Goal: Transaction & Acquisition: Purchase product/service

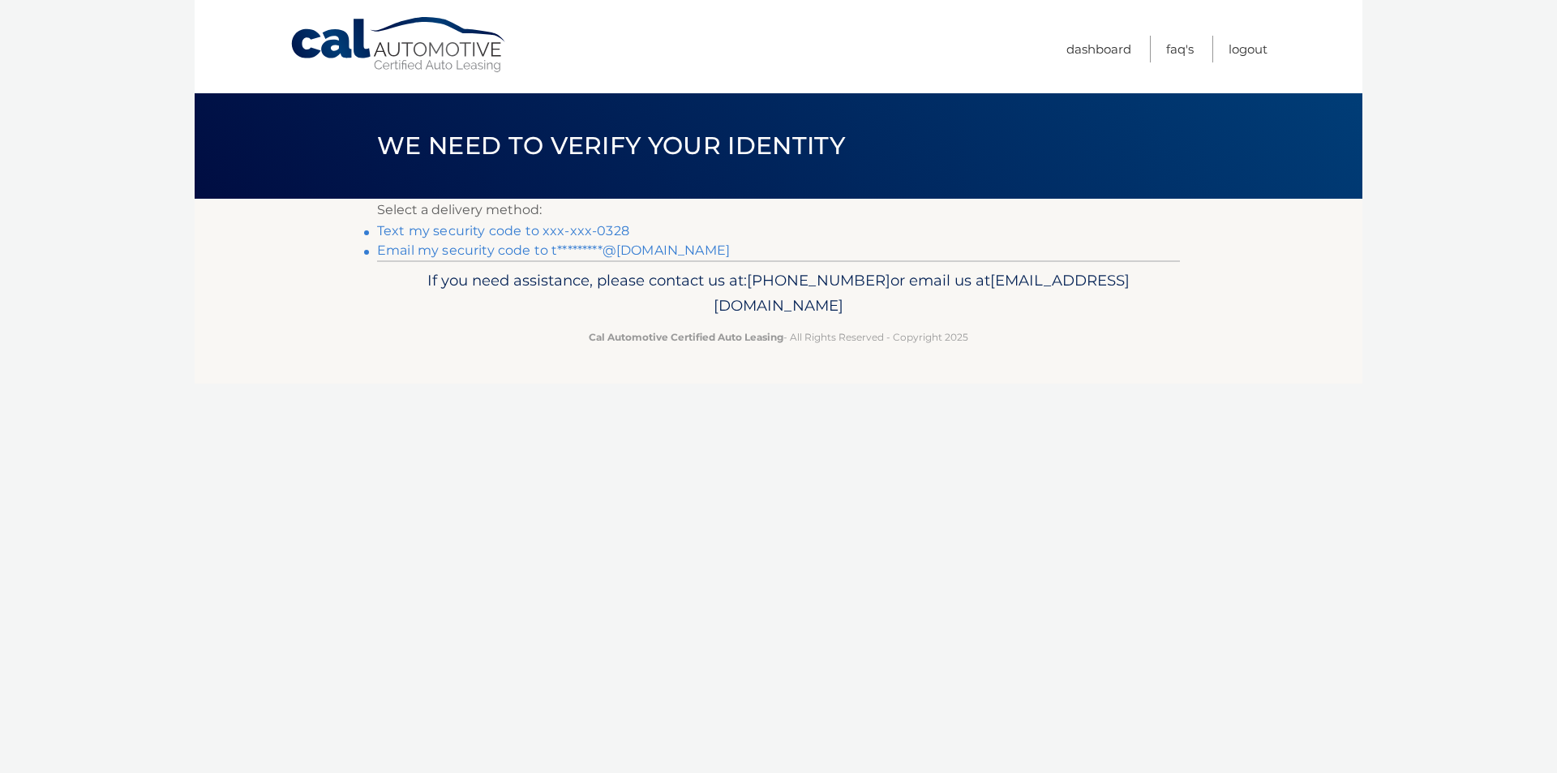
click at [496, 232] on link "Text my security code to xxx-xxx-0328" at bounding box center [503, 230] width 252 height 15
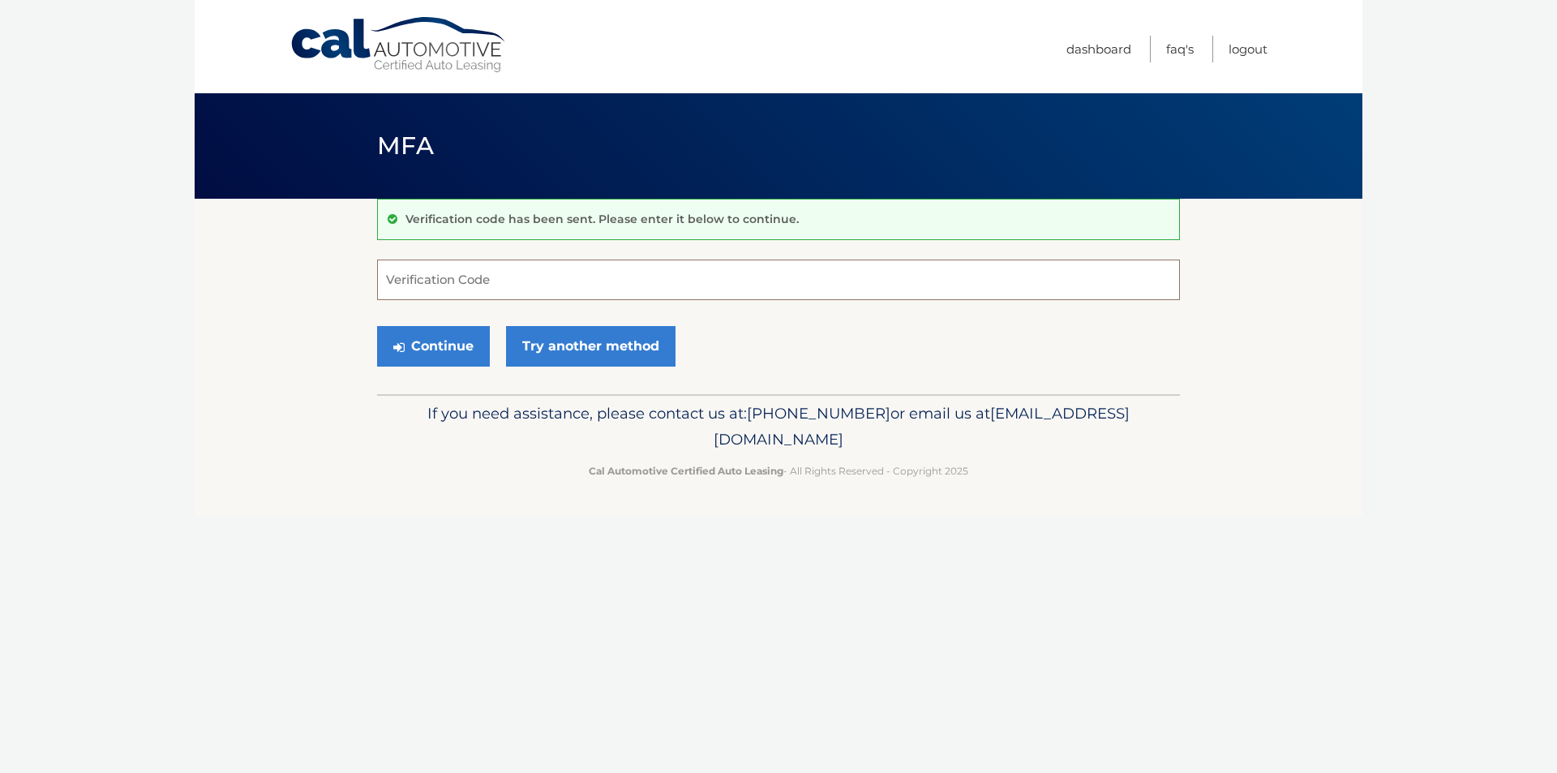
click at [481, 278] on input "Verification Code" at bounding box center [778, 279] width 803 height 41
type input "273825"
click at [443, 352] on button "Continue" at bounding box center [433, 346] width 113 height 41
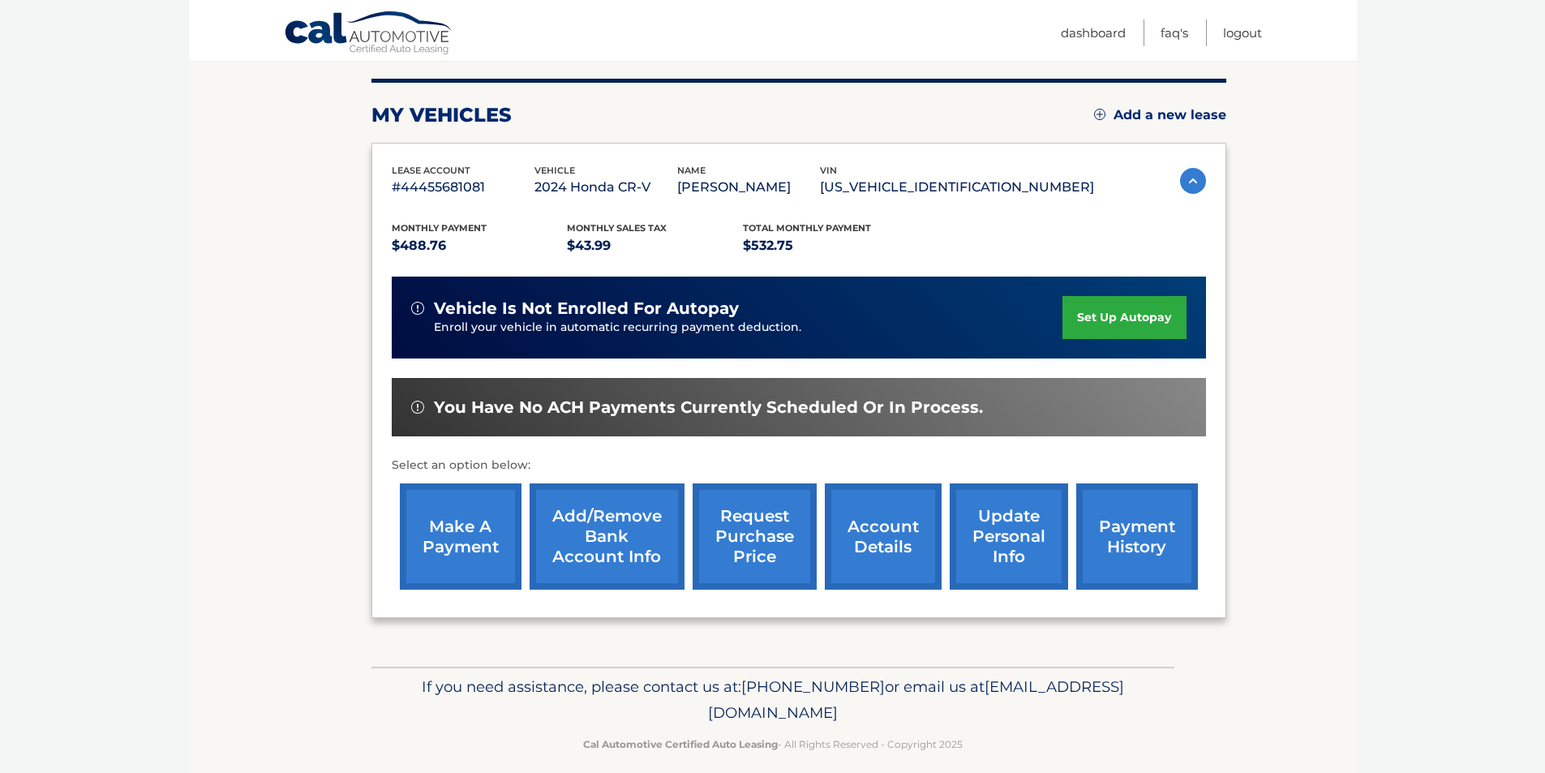
scroll to position [210, 0]
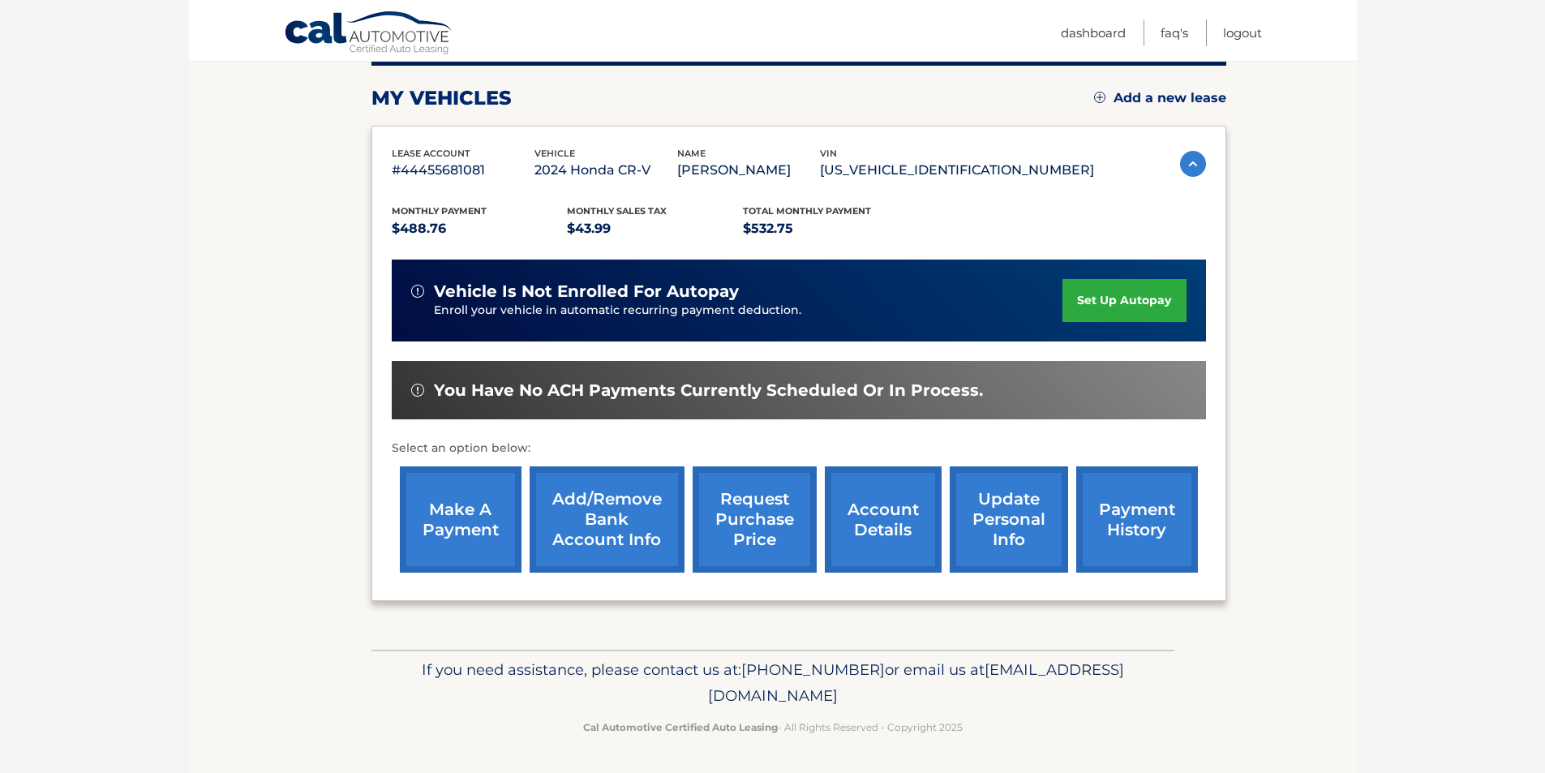
click at [464, 517] on link "make a payment" at bounding box center [461, 519] width 122 height 106
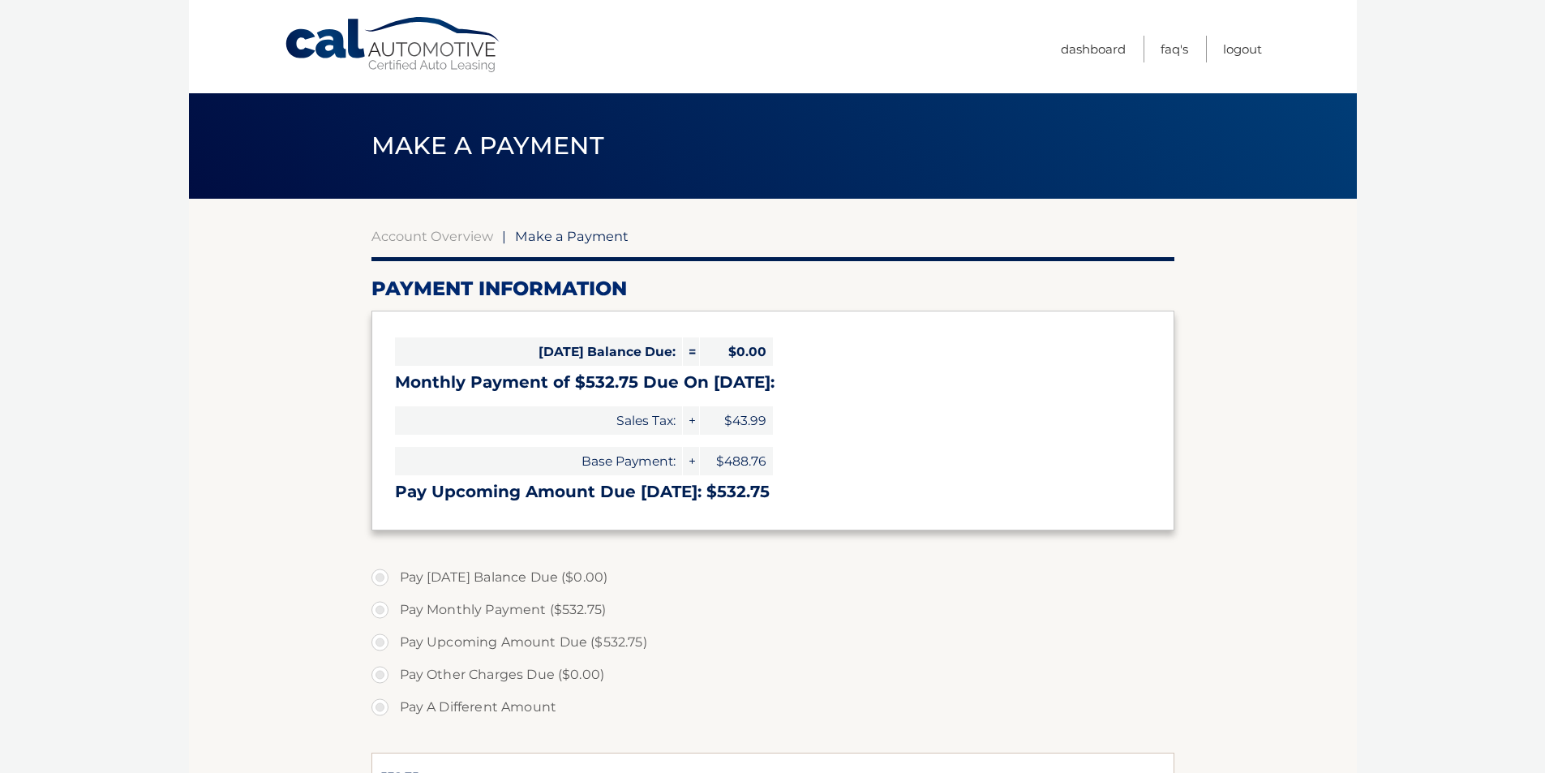
select select "ZWE2ZjQ1MGItZGRiMS00OTBiLWE1MTgtMDZjYjljNjJhYTg4"
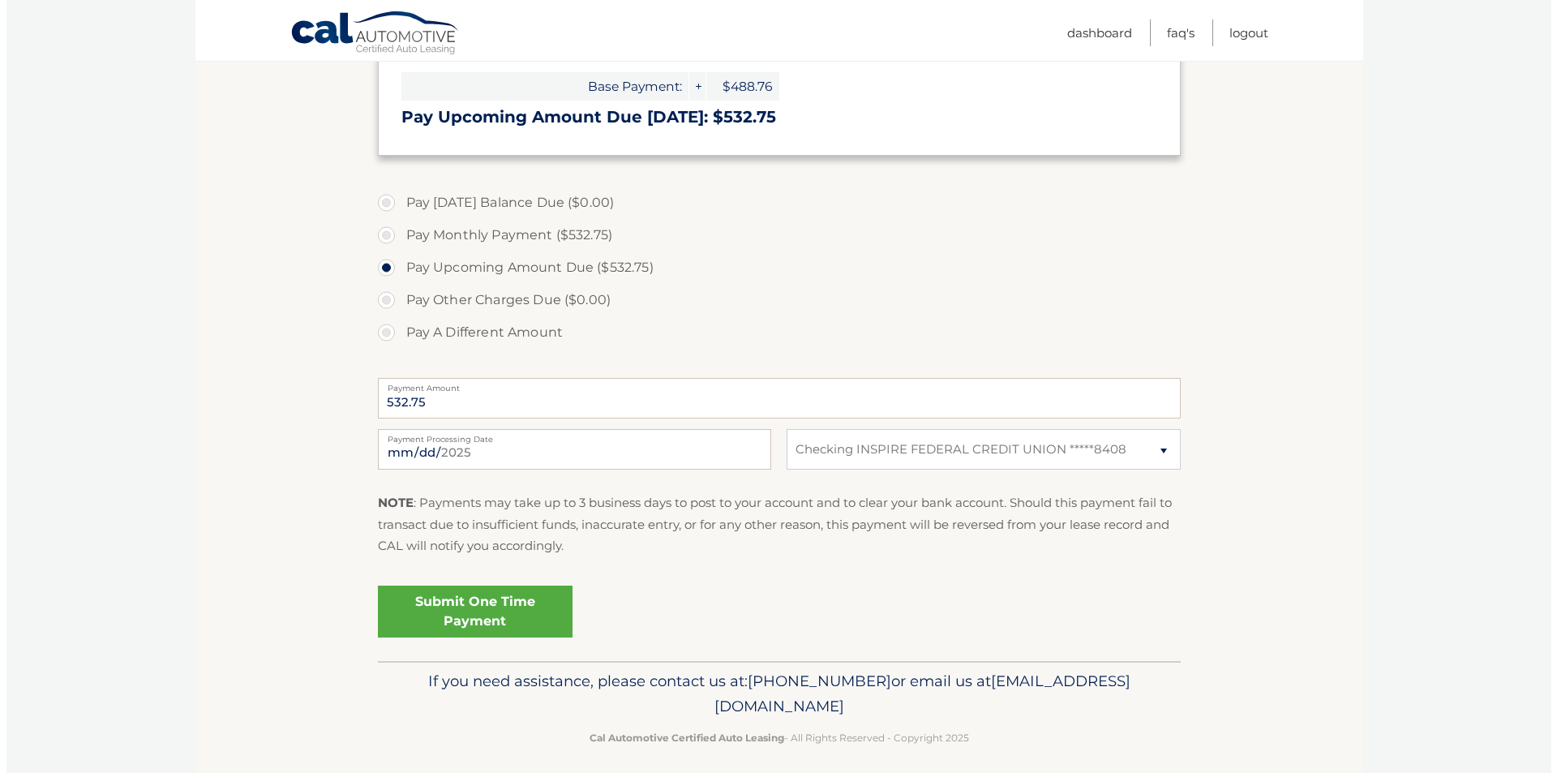
scroll to position [386, 0]
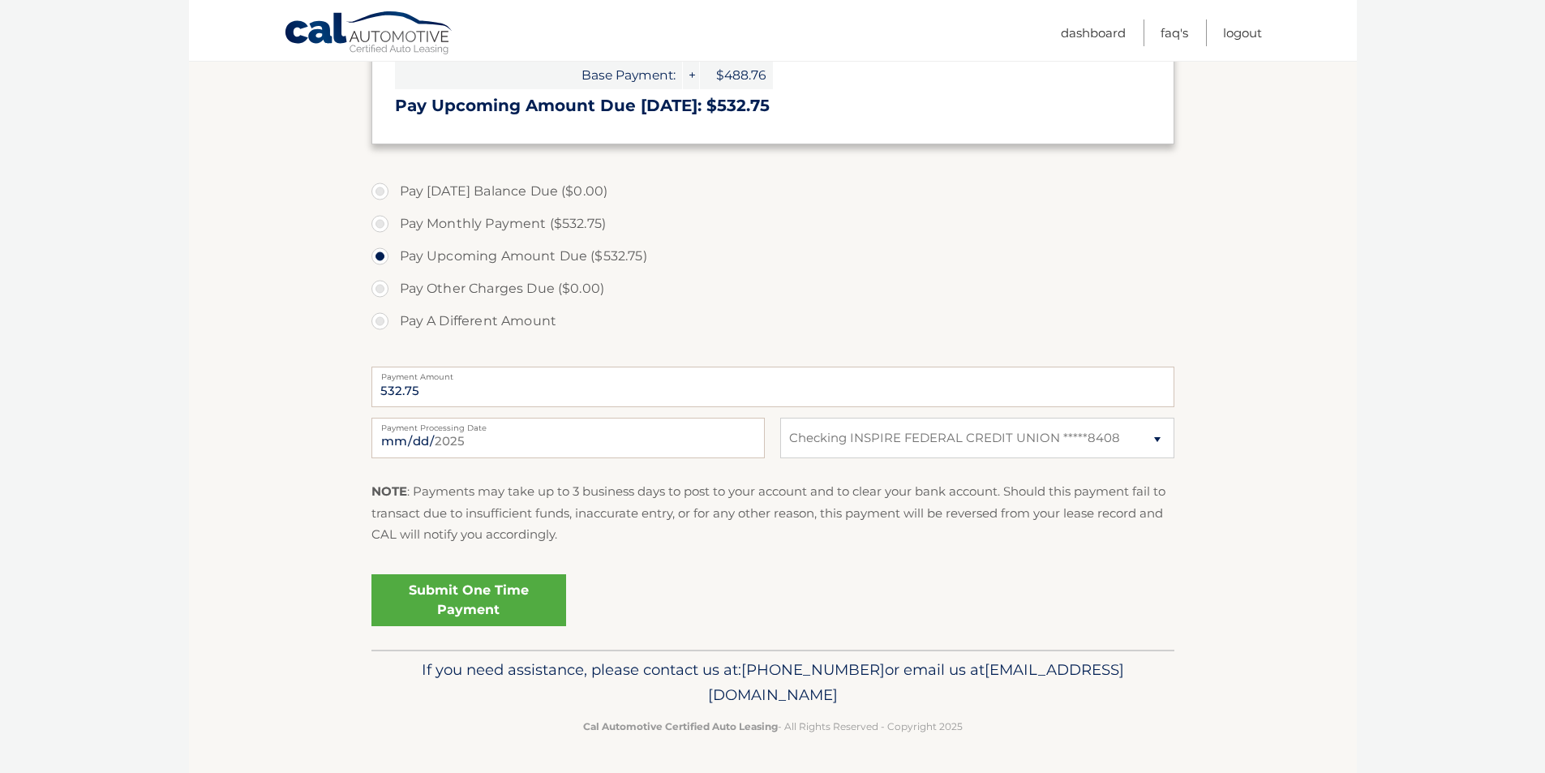
click at [499, 603] on link "Submit One Time Payment" at bounding box center [468, 600] width 195 height 52
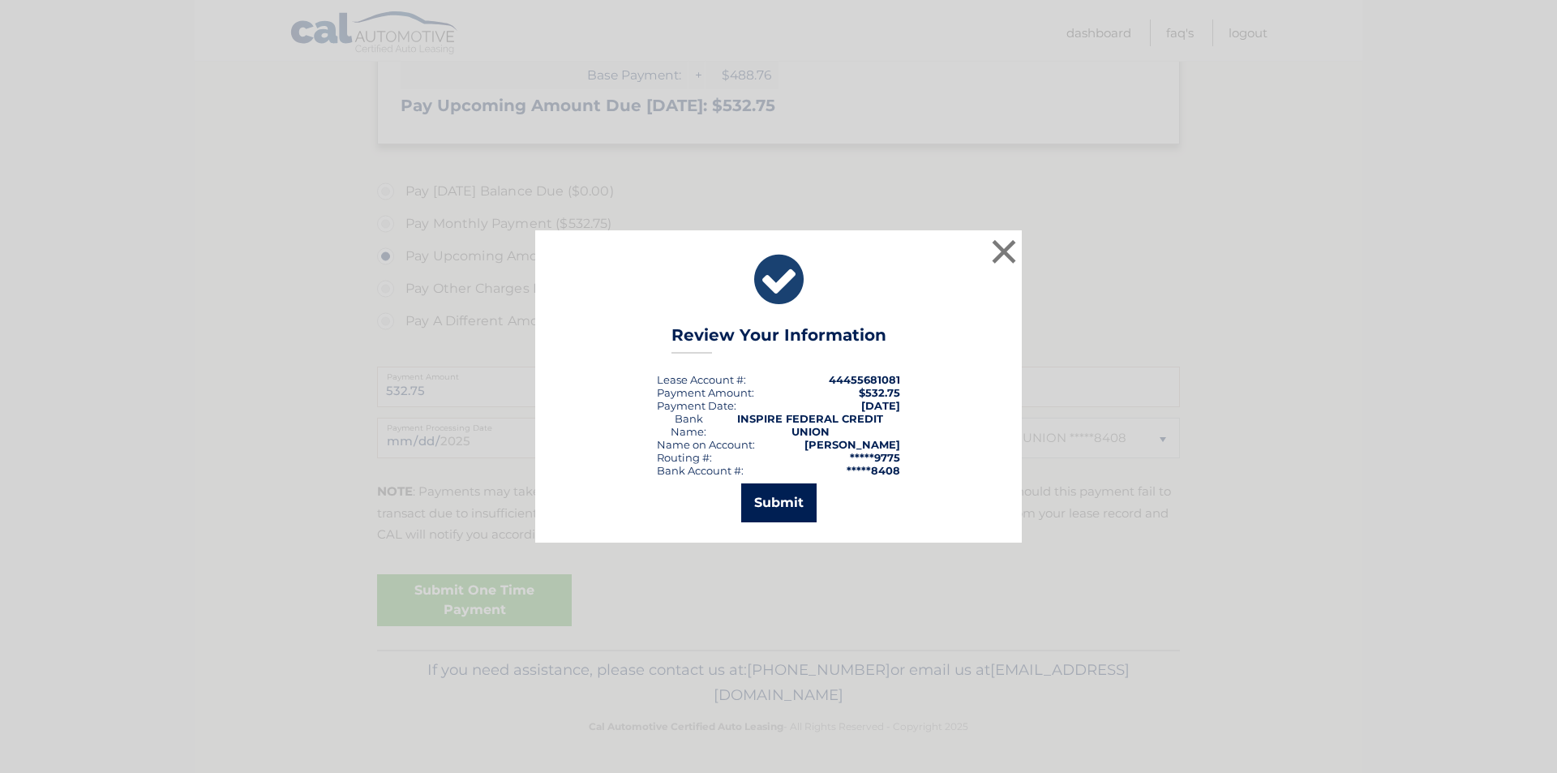
click at [766, 504] on button "Submit" at bounding box center [778, 502] width 75 height 39
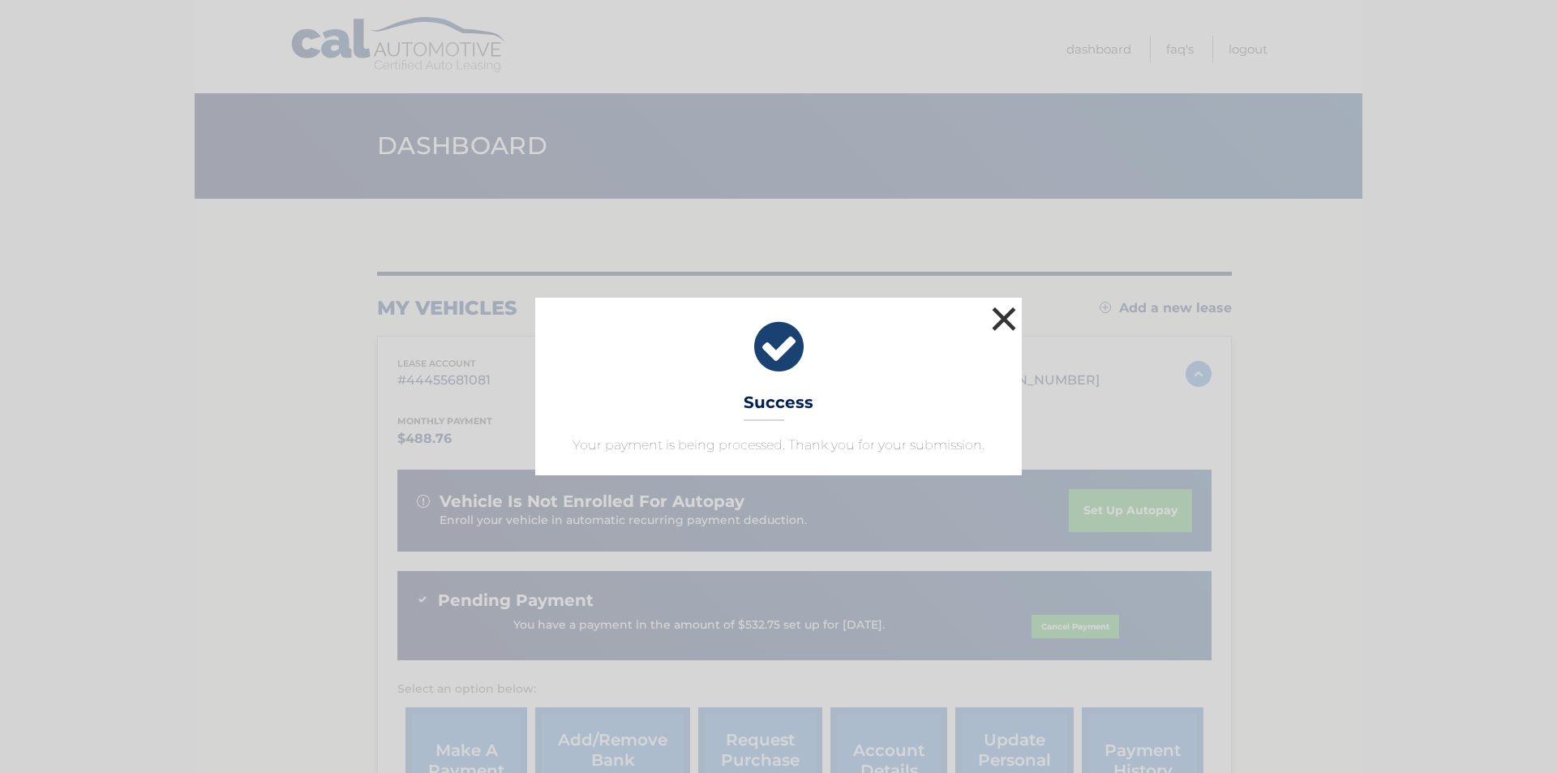
click at [995, 324] on button "×" at bounding box center [1004, 318] width 32 height 32
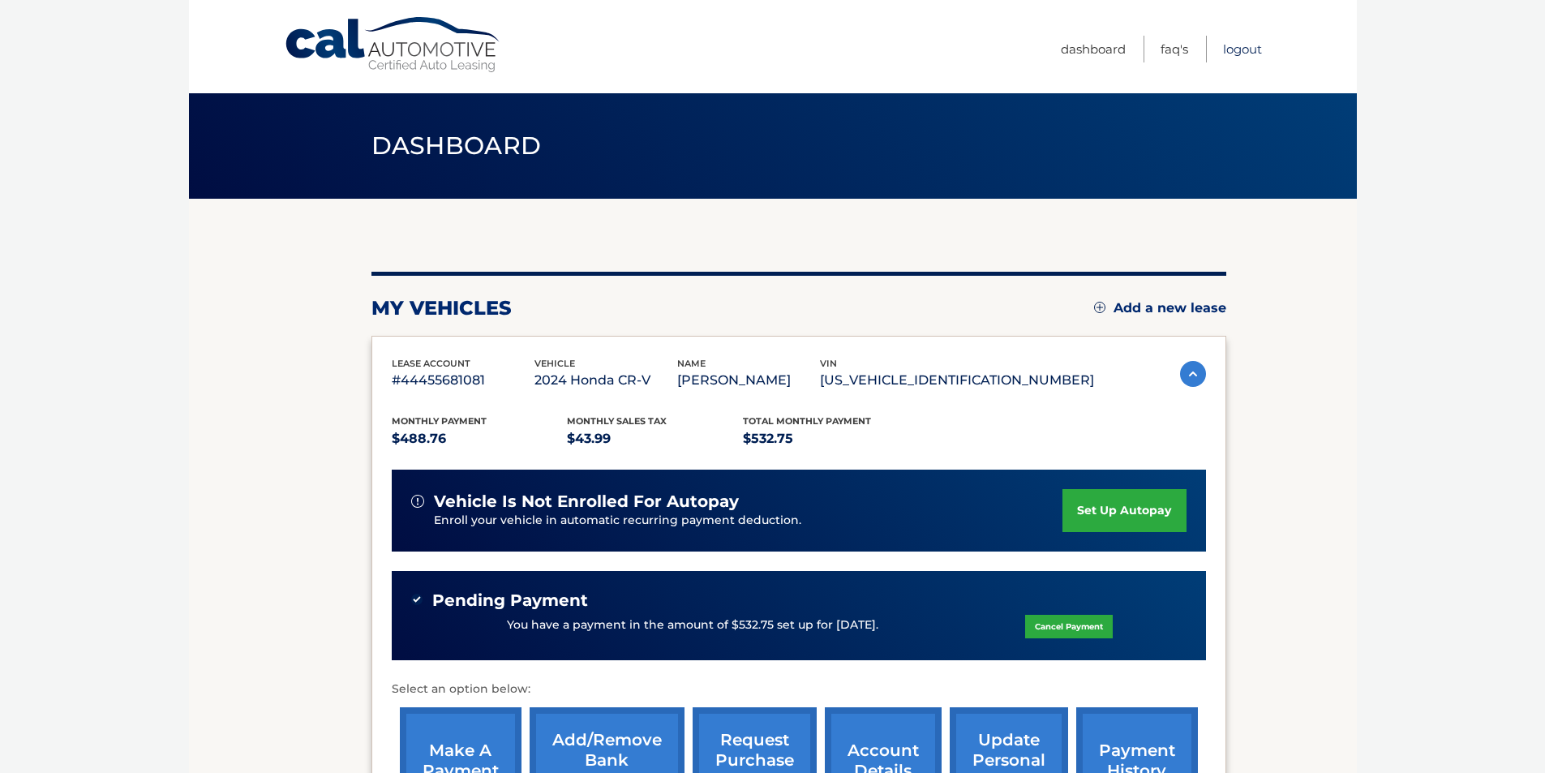
click at [1238, 53] on link "Logout" at bounding box center [1242, 49] width 39 height 27
